Goal: Task Accomplishment & Management: Manage account settings

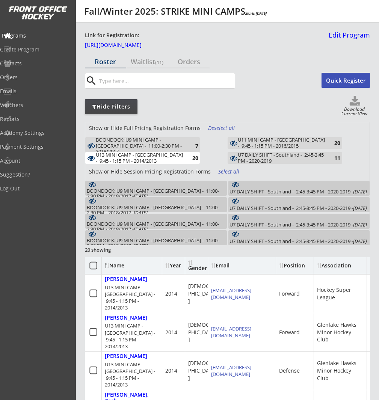
click at [25, 30] on div "Programs" at bounding box center [35, 35] width 71 height 13
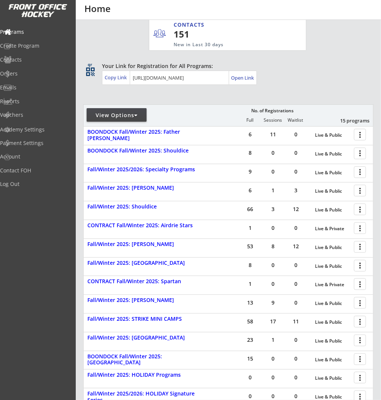
scroll to position [142, 0]
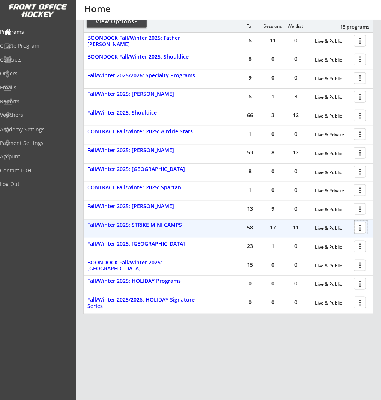
click at [359, 227] on div at bounding box center [361, 227] width 13 height 13
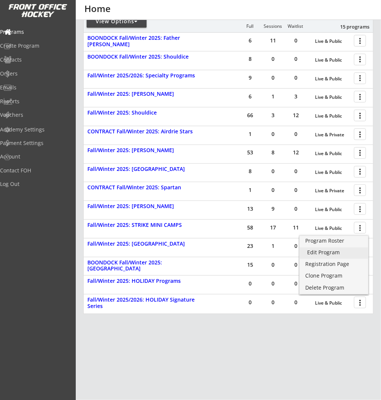
click at [340, 251] on div "Edit Program" at bounding box center [334, 251] width 54 height 5
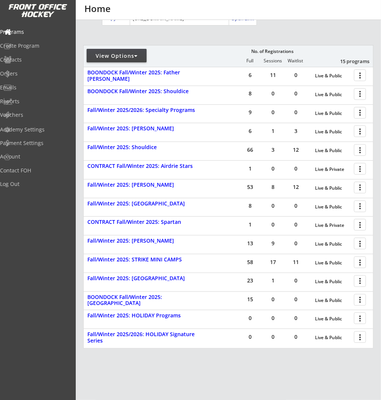
scroll to position [104, 0]
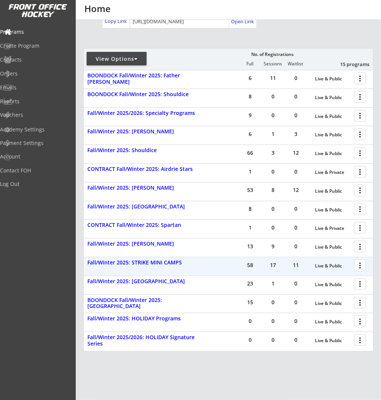
click at [361, 264] on div at bounding box center [361, 264] width 13 height 13
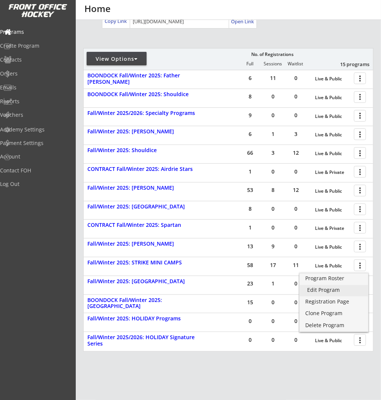
click at [335, 292] on div "Edit Program" at bounding box center [334, 289] width 54 height 5
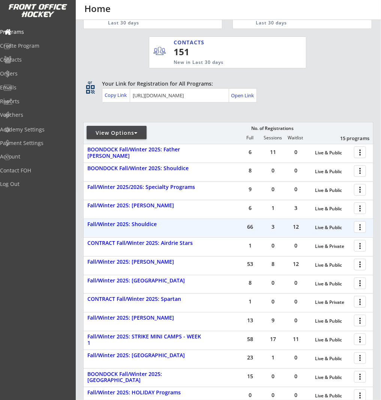
scroll to position [138, 0]
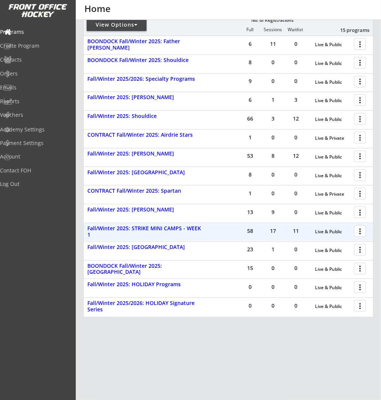
drag, startPoint x: 360, startPoint y: 230, endPoint x: 361, endPoint y: 235, distance: 5.4
click at [360, 230] on div at bounding box center [361, 230] width 13 height 13
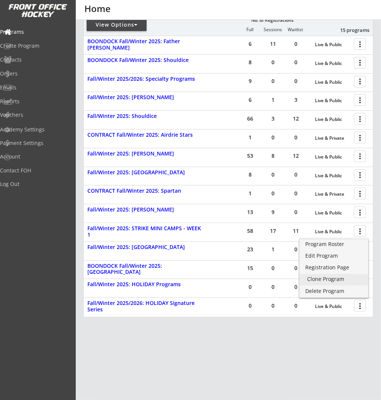
click at [356, 280] on div "Clone Program" at bounding box center [334, 278] width 54 height 5
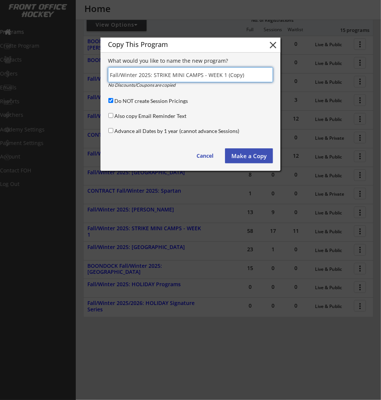
drag, startPoint x: 255, startPoint y: 77, endPoint x: 221, endPoint y: 76, distance: 33.4
click at [221, 76] on input "input" at bounding box center [190, 74] width 165 height 15
type input "Fall/Winter 2025: STRIKE MINI CAMPS - WEEK 2"
drag, startPoint x: 250, startPoint y: 155, endPoint x: 260, endPoint y: 157, distance: 9.9
click at [251, 155] on button "Make a Copy" at bounding box center [249, 155] width 48 height 15
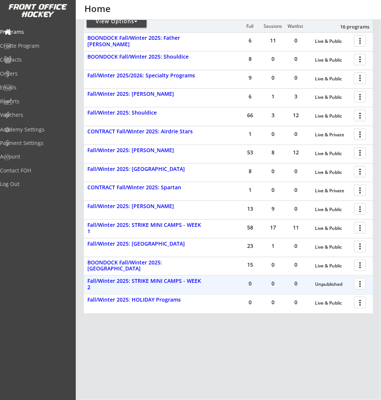
scroll to position [160, 0]
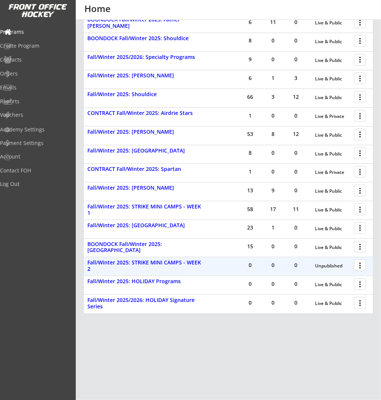
click at [364, 264] on div at bounding box center [361, 264] width 13 height 13
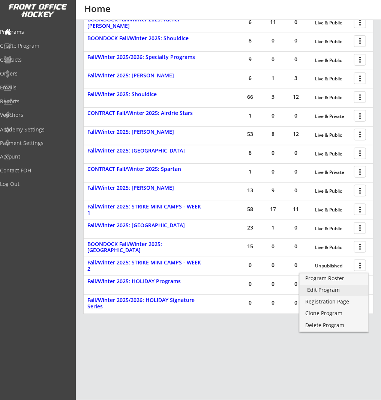
click at [348, 288] on div "Edit Program" at bounding box center [334, 289] width 54 height 5
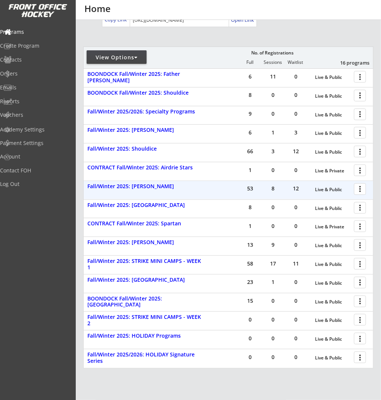
scroll to position [160, 0]
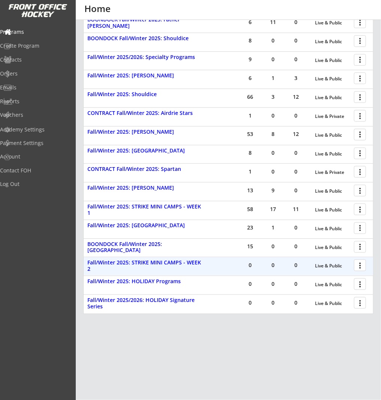
click at [358, 264] on div at bounding box center [361, 264] width 13 height 13
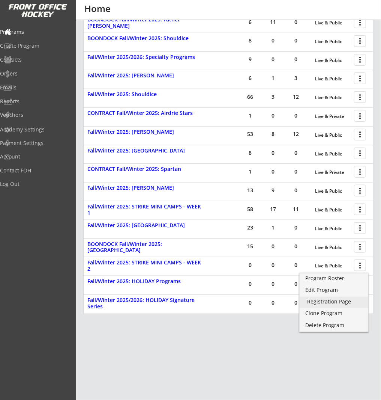
click at [335, 304] on div "Registration Page" at bounding box center [334, 301] width 54 height 5
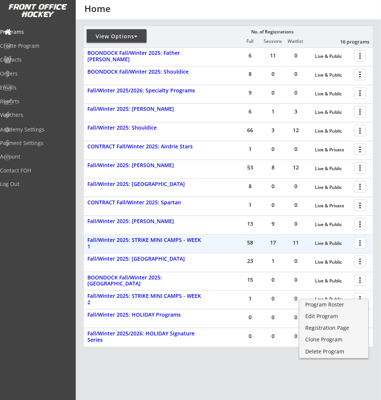
scroll to position [134, 0]
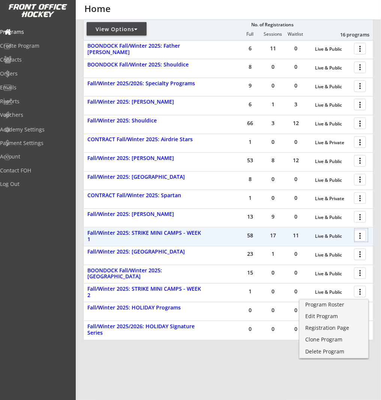
drag, startPoint x: 362, startPoint y: 231, endPoint x: 362, endPoint y: 236, distance: 4.5
click at [362, 231] on div at bounding box center [361, 234] width 13 height 13
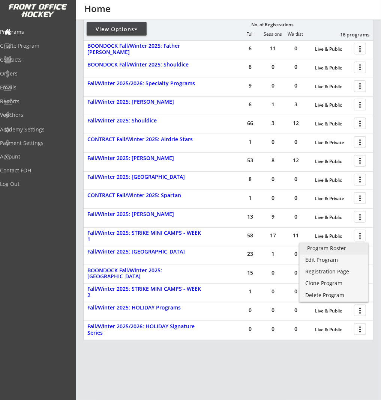
click at [355, 254] on link "Program Roster" at bounding box center [334, 248] width 69 height 11
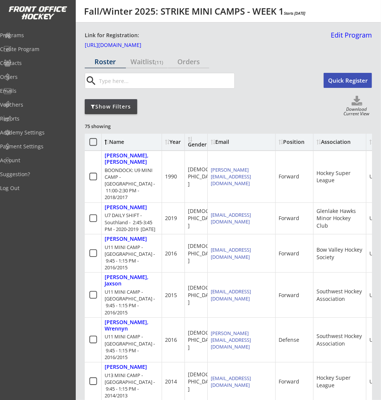
click at [358, 98] on use at bounding box center [357, 101] width 11 height 10
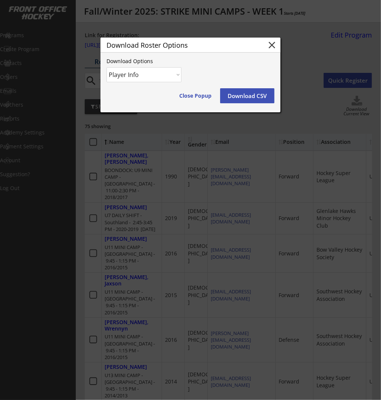
click at [165, 75] on select "Player Info Player and Order Info" at bounding box center [144, 74] width 75 height 15
click at [107, 67] on select "Player Info Player and Order Info" at bounding box center [144, 74] width 75 height 15
click at [256, 95] on button "Download CSV" at bounding box center [247, 95] width 54 height 15
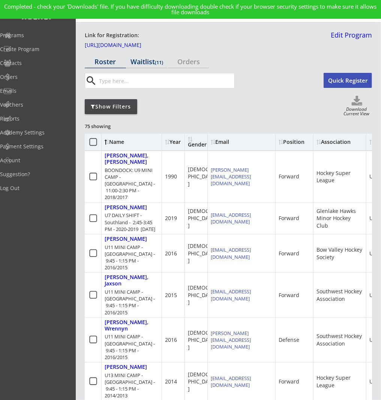
click at [157, 62] on font "(11)" at bounding box center [159, 62] width 8 height 7
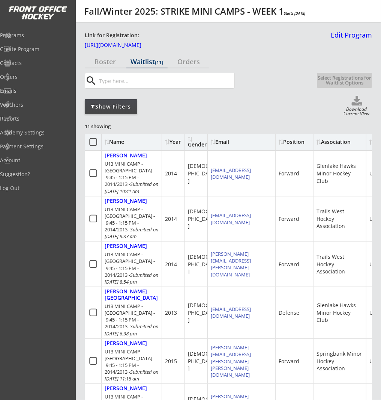
click at [358, 102] on icon at bounding box center [357, 101] width 30 height 11
select select ""Waitlist""
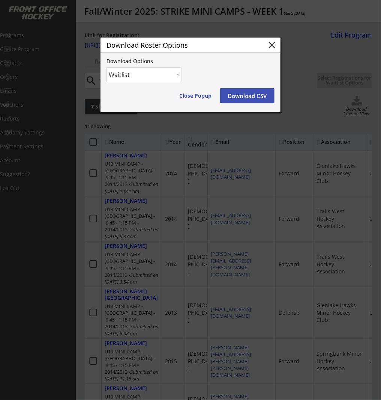
click at [159, 74] on select "Waitlist" at bounding box center [144, 74] width 75 height 15
click at [107, 67] on select "Waitlist" at bounding box center [144, 74] width 75 height 15
click at [249, 104] on div "Download Options Waitlist Close Popup Download CSV" at bounding box center [191, 86] width 180 height 54
click at [253, 95] on button "Download CSV" at bounding box center [247, 95] width 54 height 15
